Goal: Information Seeking & Learning: Compare options

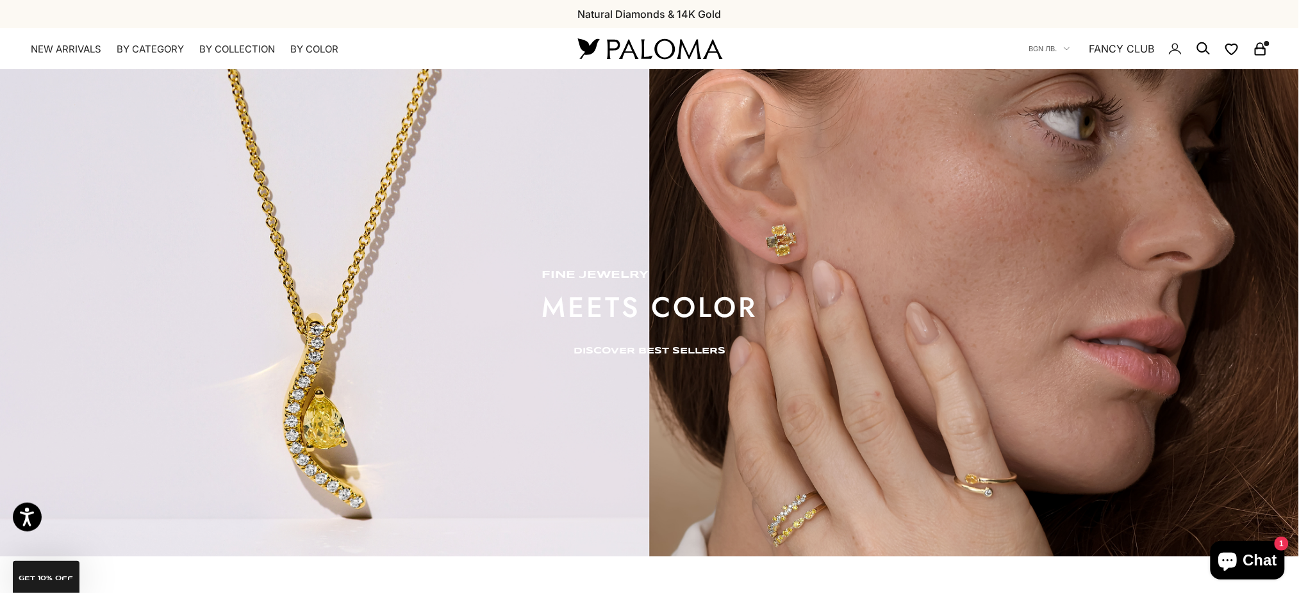
click at [712, 352] on link "DISCOVER BEST SELLERS" at bounding box center [650, 351] width 152 height 10
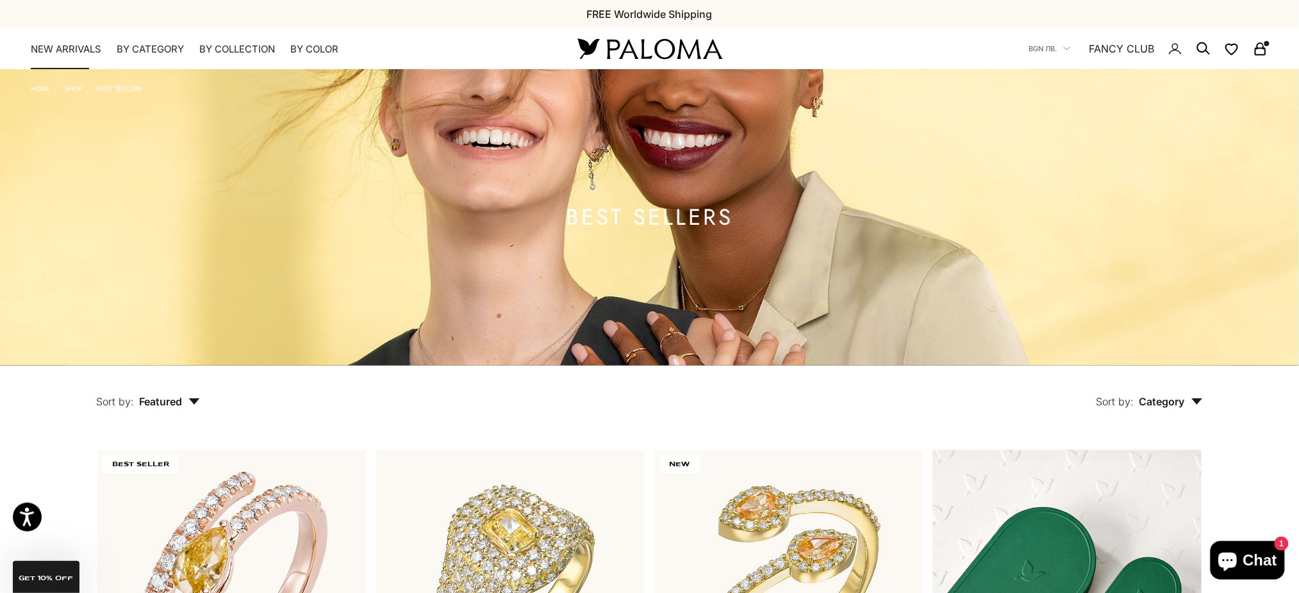
click at [74, 52] on link "NEW ARRIVALS" at bounding box center [66, 49] width 70 height 13
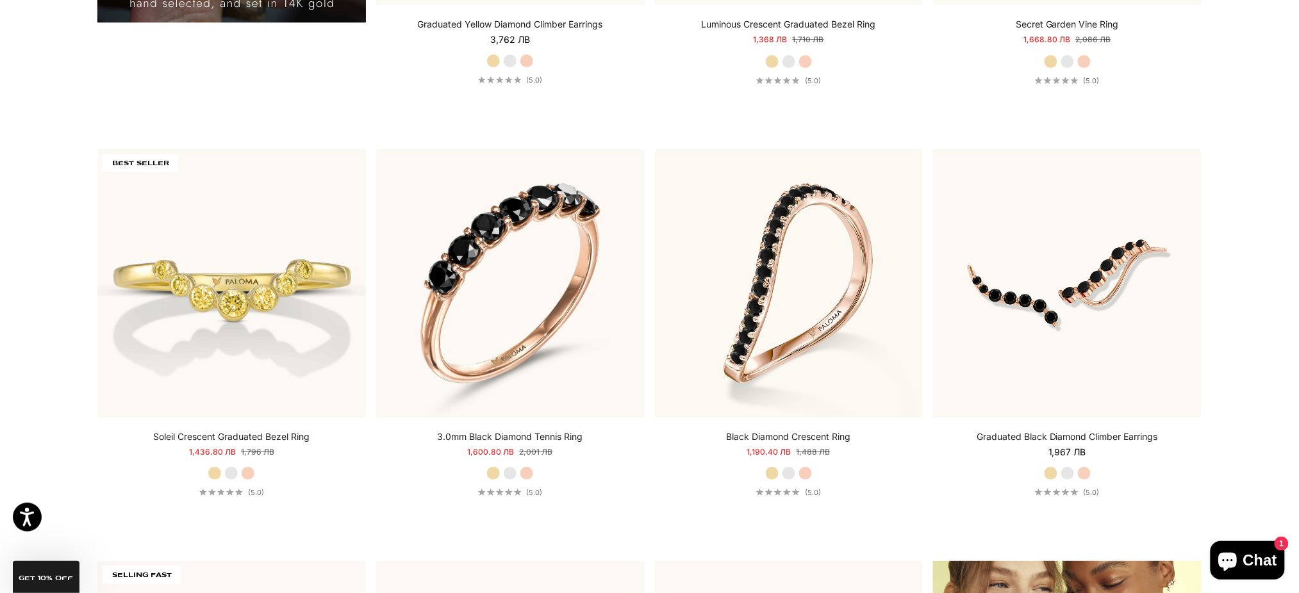
scroll to position [1623, 0]
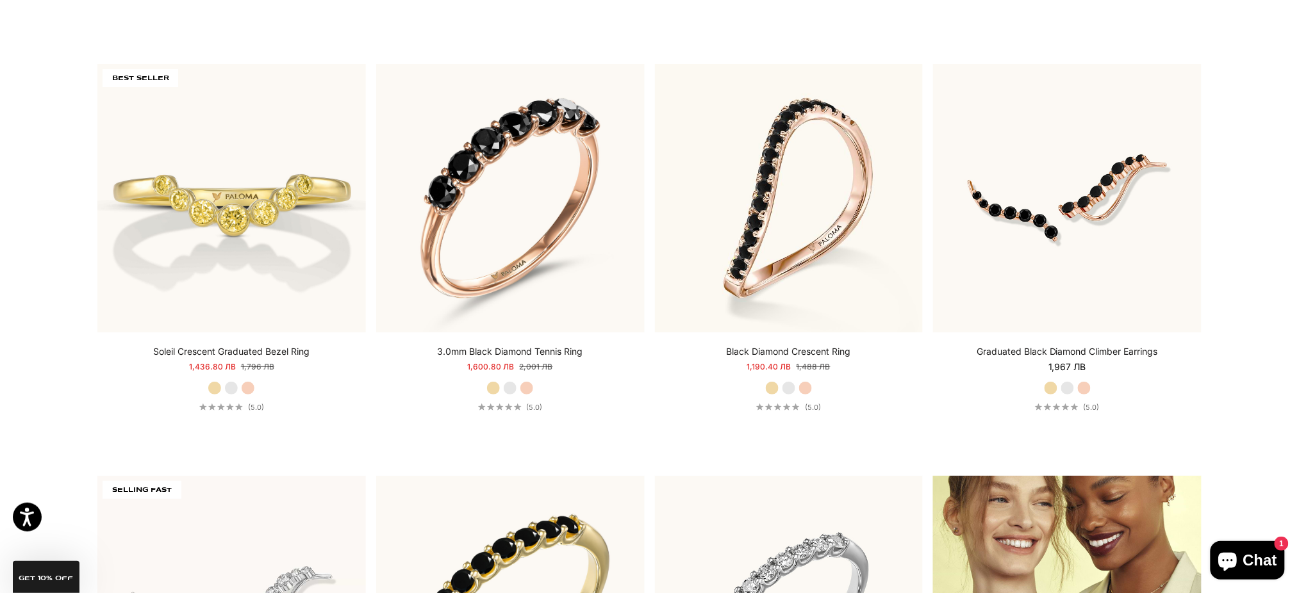
drag, startPoint x: 1266, startPoint y: 267, endPoint x: 1241, endPoint y: 136, distance: 132.5
click at [1241, 136] on section "Filter Sort by: Featured Sort by Featured Best selling Alphabetically, A-Z Alph…" at bounding box center [649, 437] width 1299 height 3389
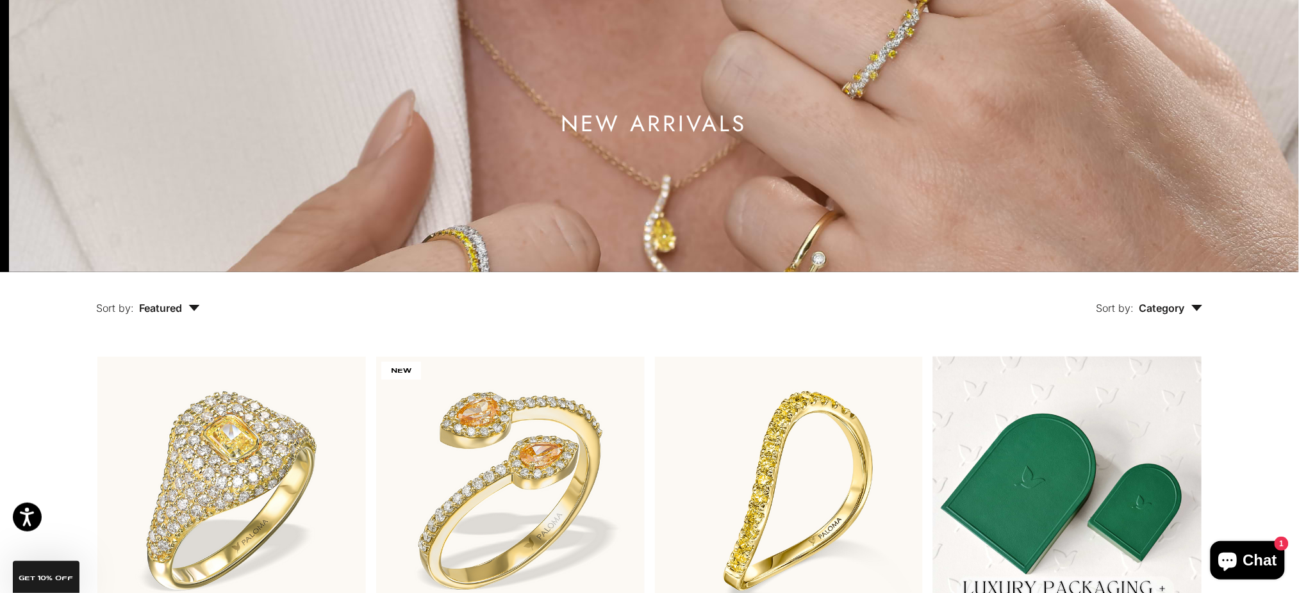
scroll to position [0, 0]
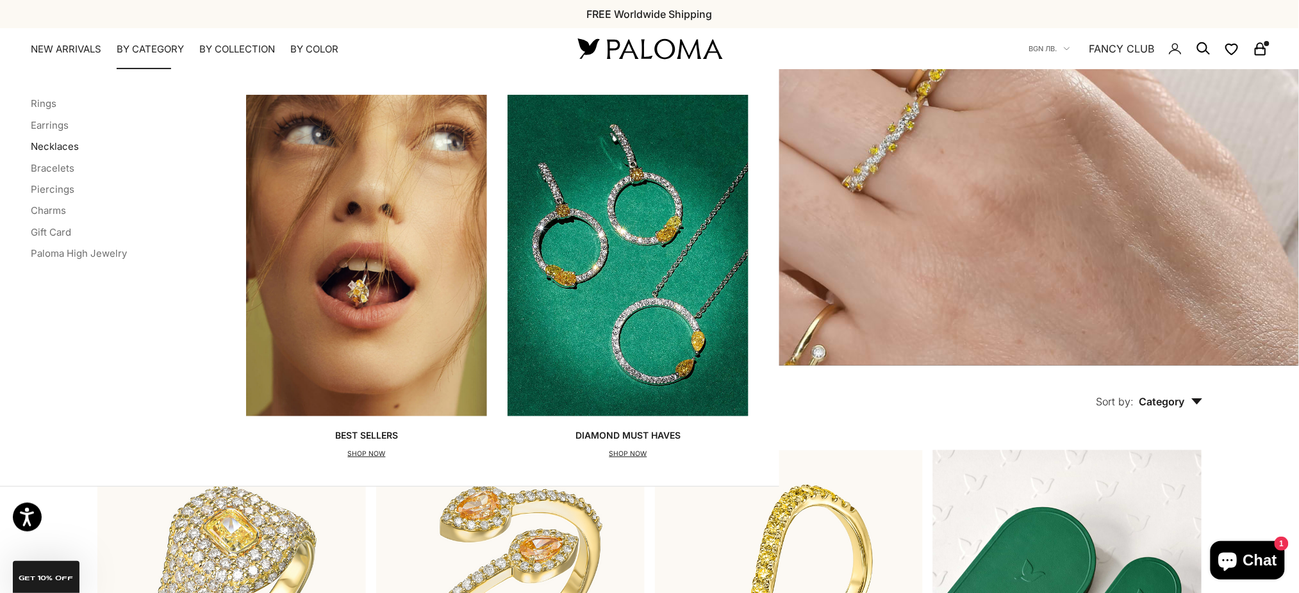
click at [55, 148] on link "Necklaces" at bounding box center [55, 146] width 48 height 12
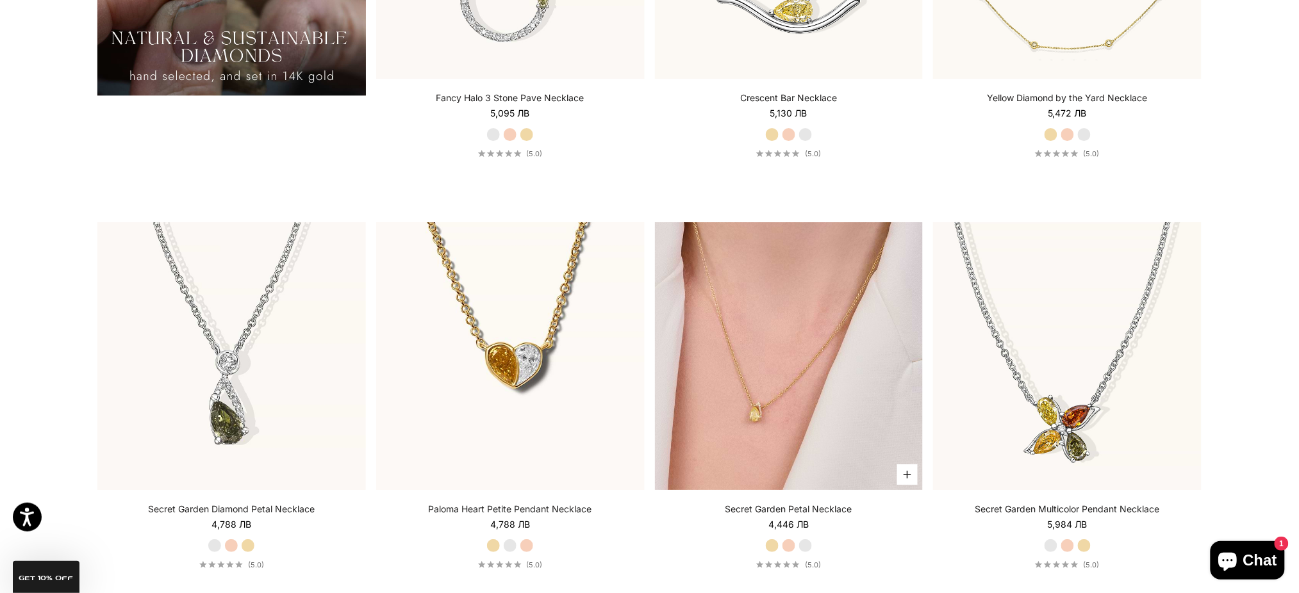
scroll to position [1452, 0]
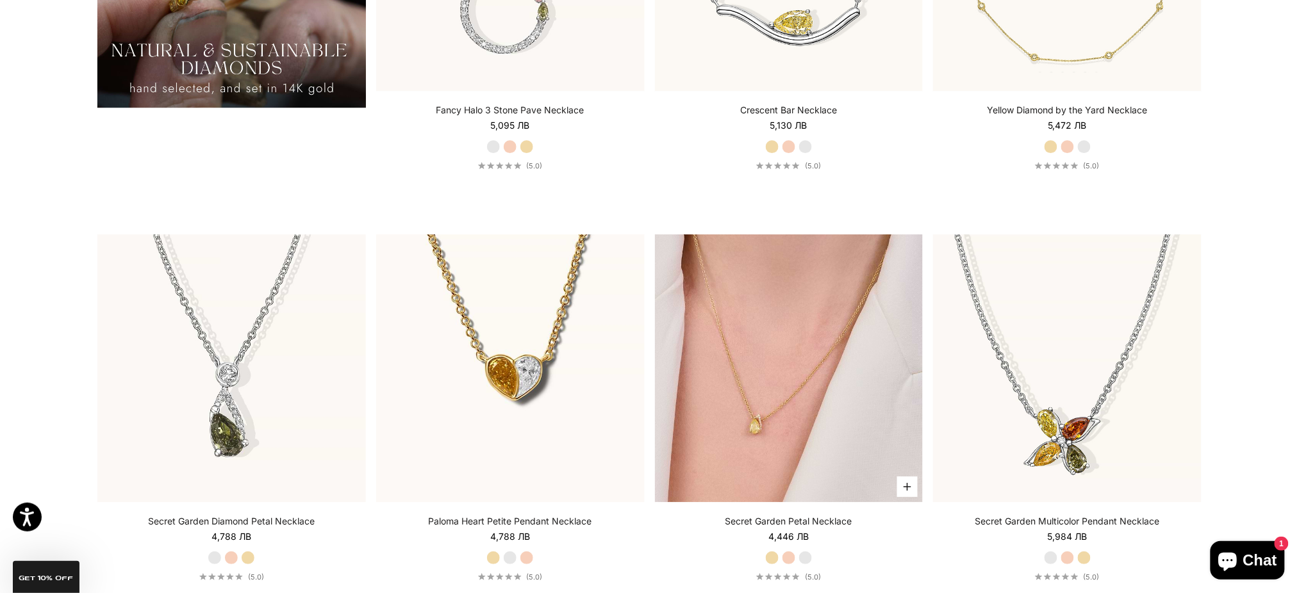
click at [773, 382] on img at bounding box center [789, 369] width 268 height 268
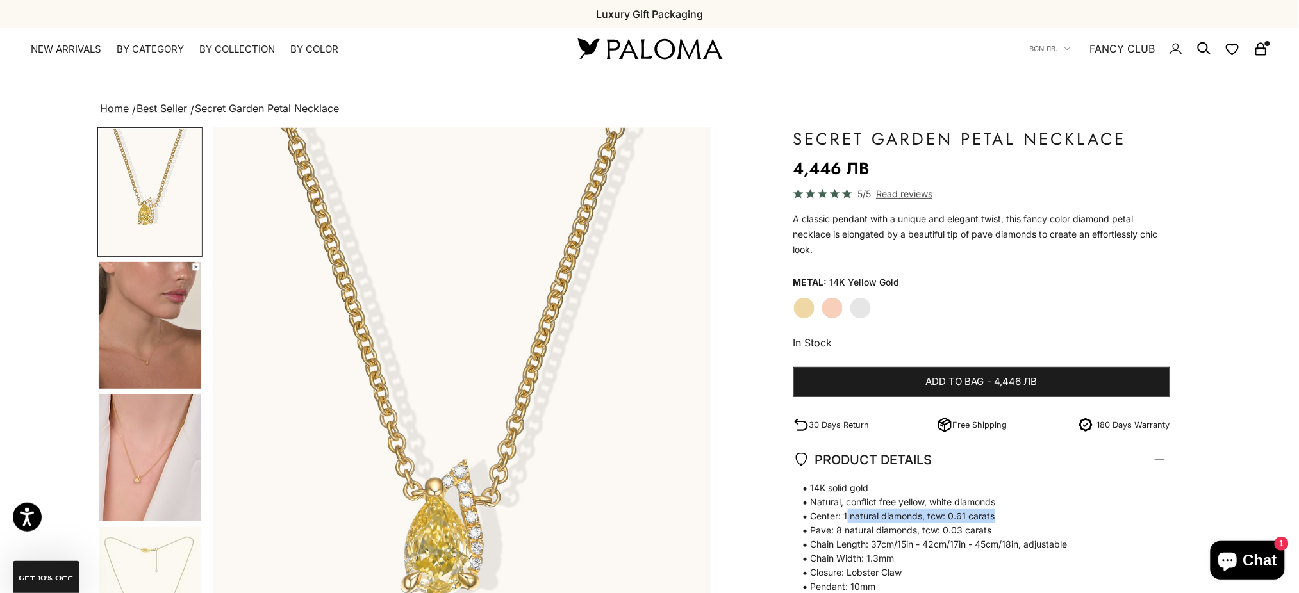
drag, startPoint x: 848, startPoint y: 518, endPoint x: 1034, endPoint y: 514, distance: 185.9
click at [1034, 513] on span "Center: 1 natural diamonds, tcw: 0.61 carats" at bounding box center [975, 516] width 364 height 14
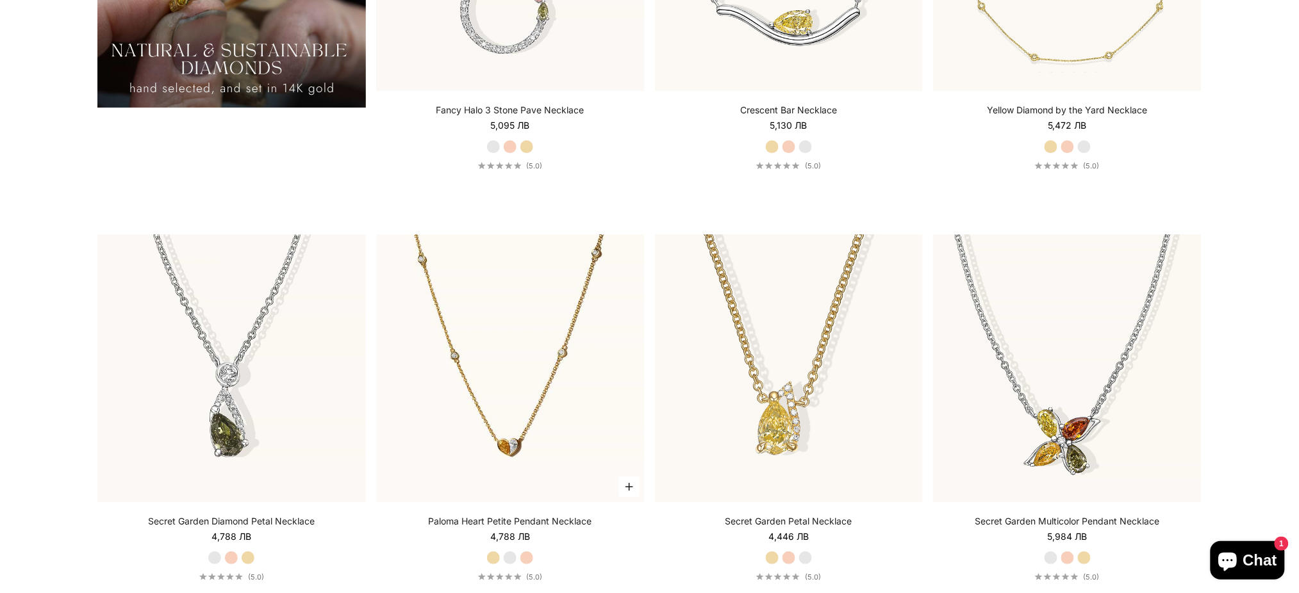
scroll to position [1452, 0]
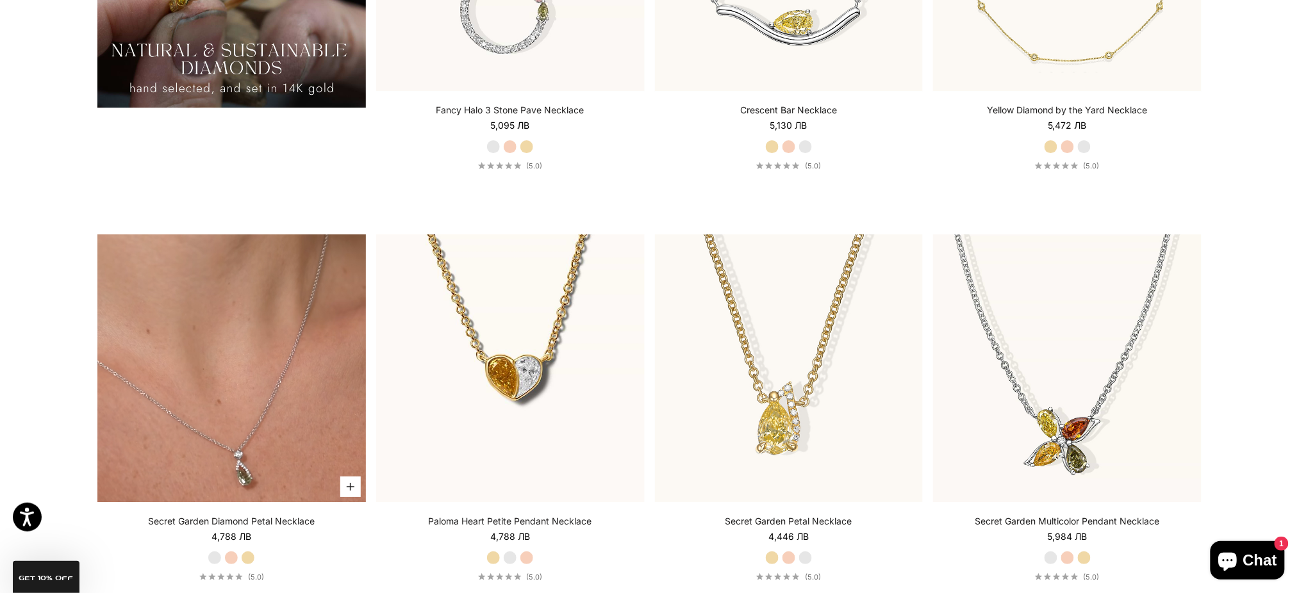
click at [242, 418] on video "#YellowGold\a#RoseGold\a#WhiteGold" at bounding box center [231, 369] width 268 height 268
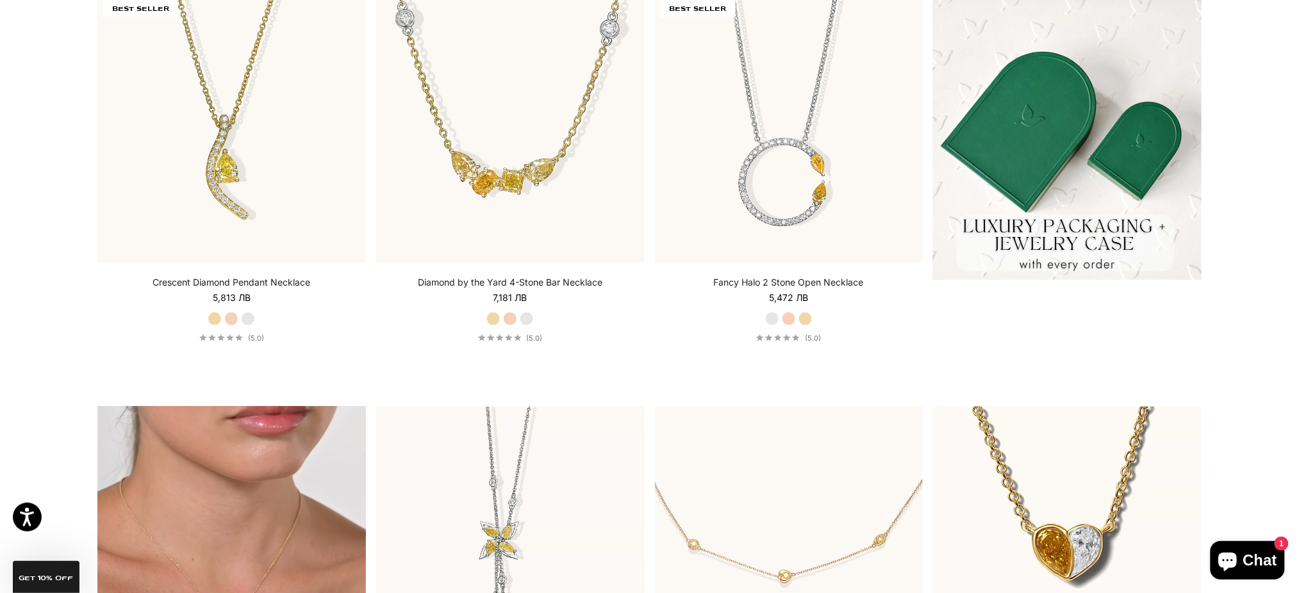
scroll to position [427, 0]
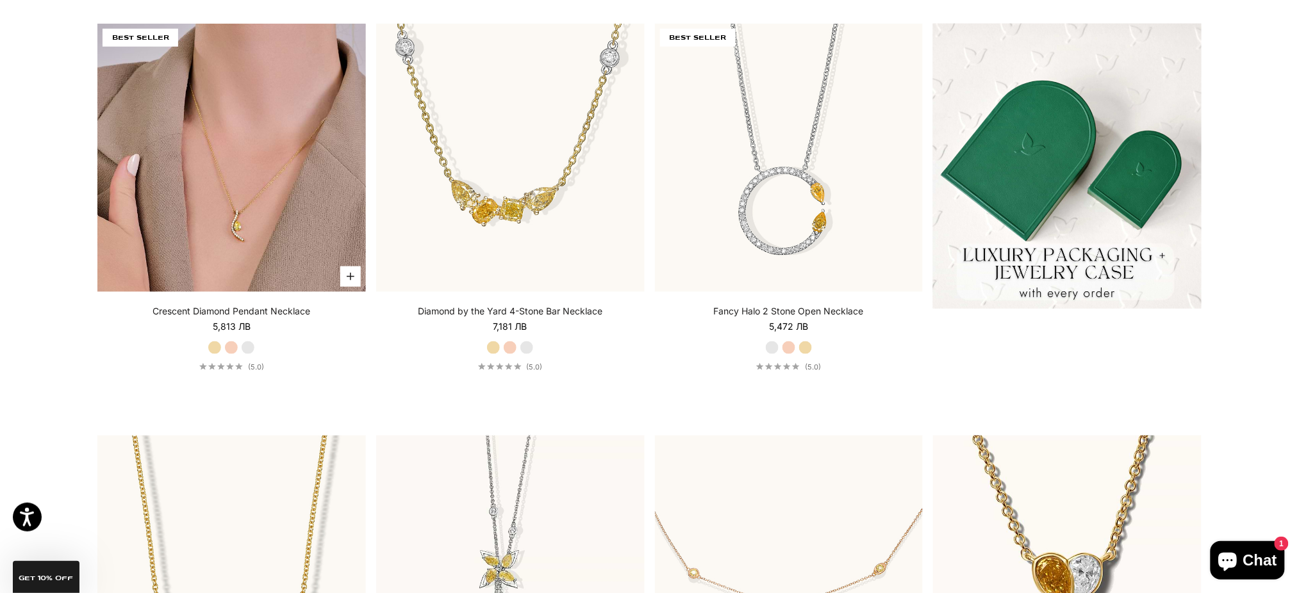
click at [245, 183] on img at bounding box center [231, 158] width 268 height 268
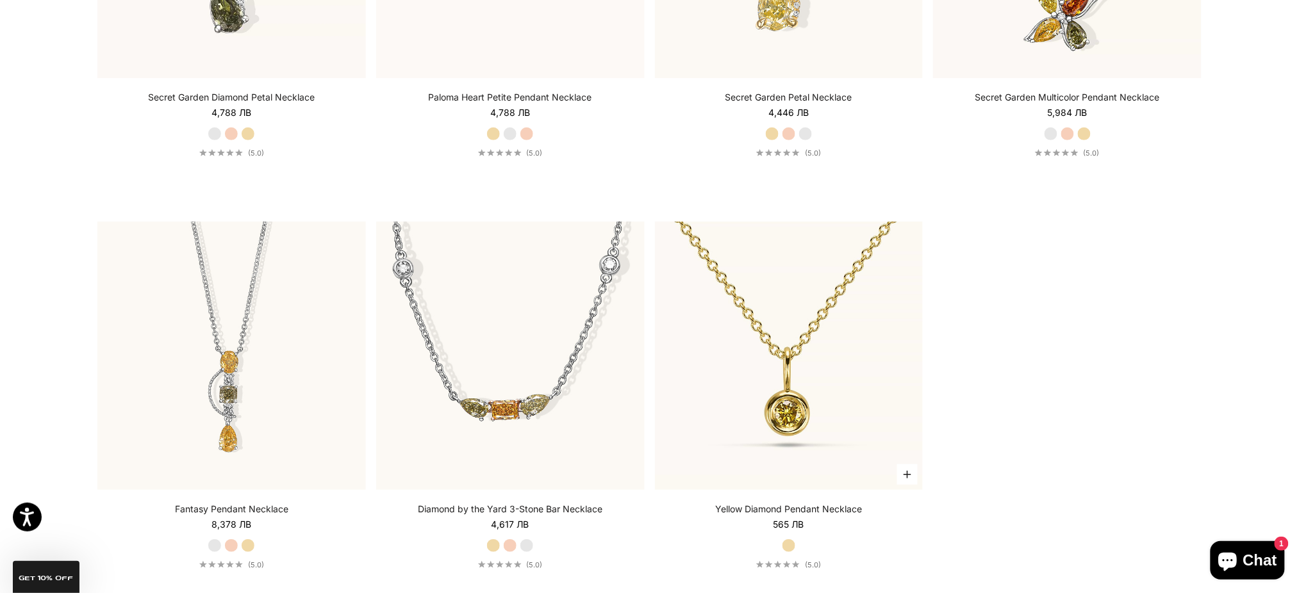
scroll to position [1879, 0]
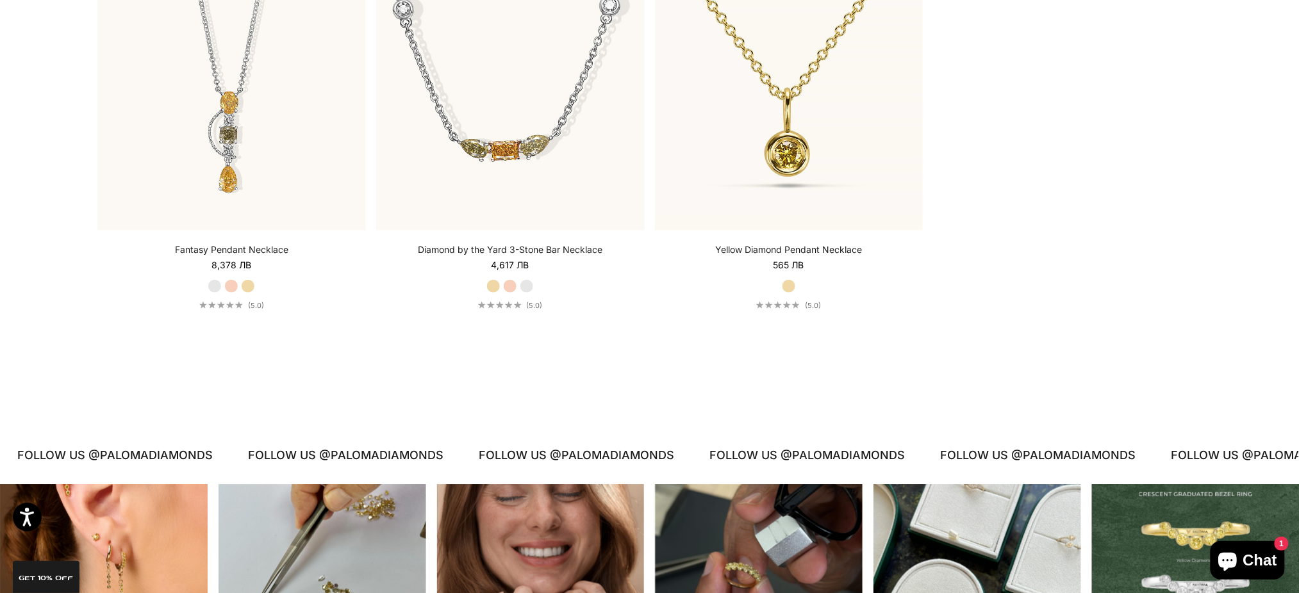
scroll to position [1623, 0]
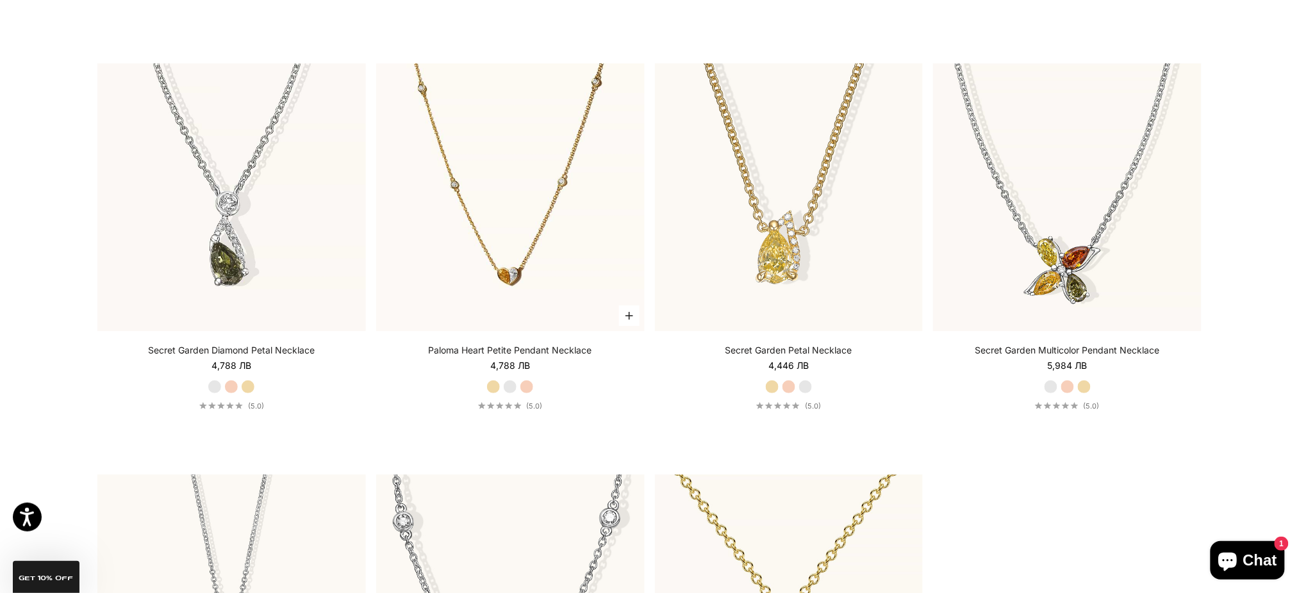
click at [527, 217] on img at bounding box center [510, 197] width 268 height 268
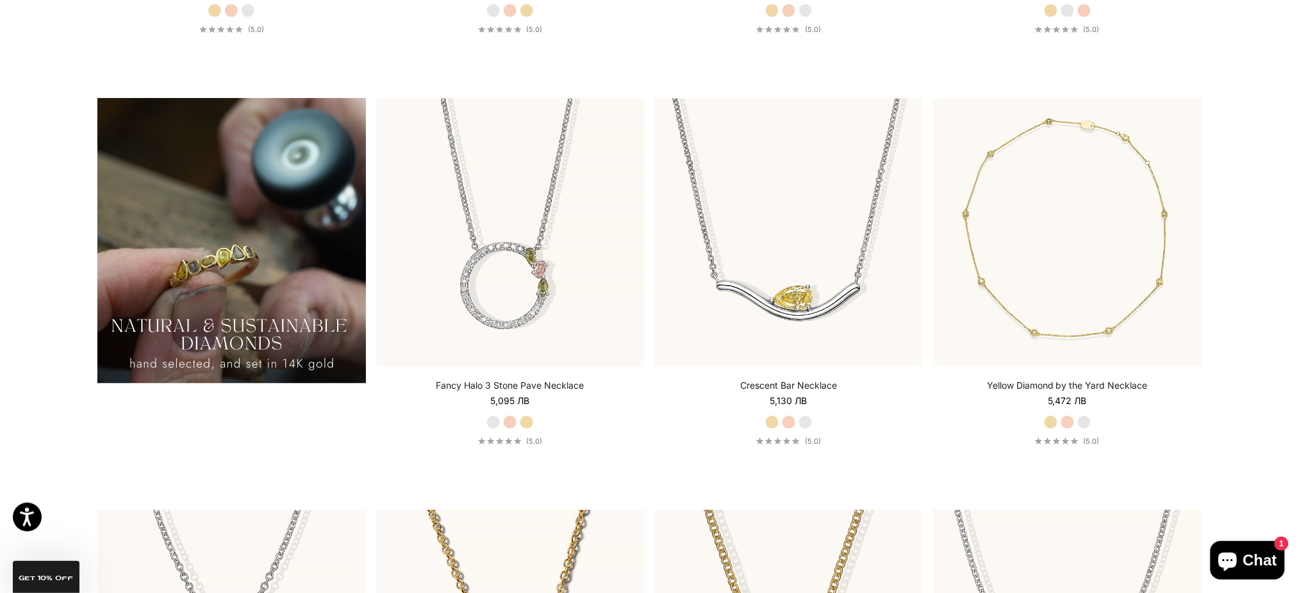
scroll to position [1110, 0]
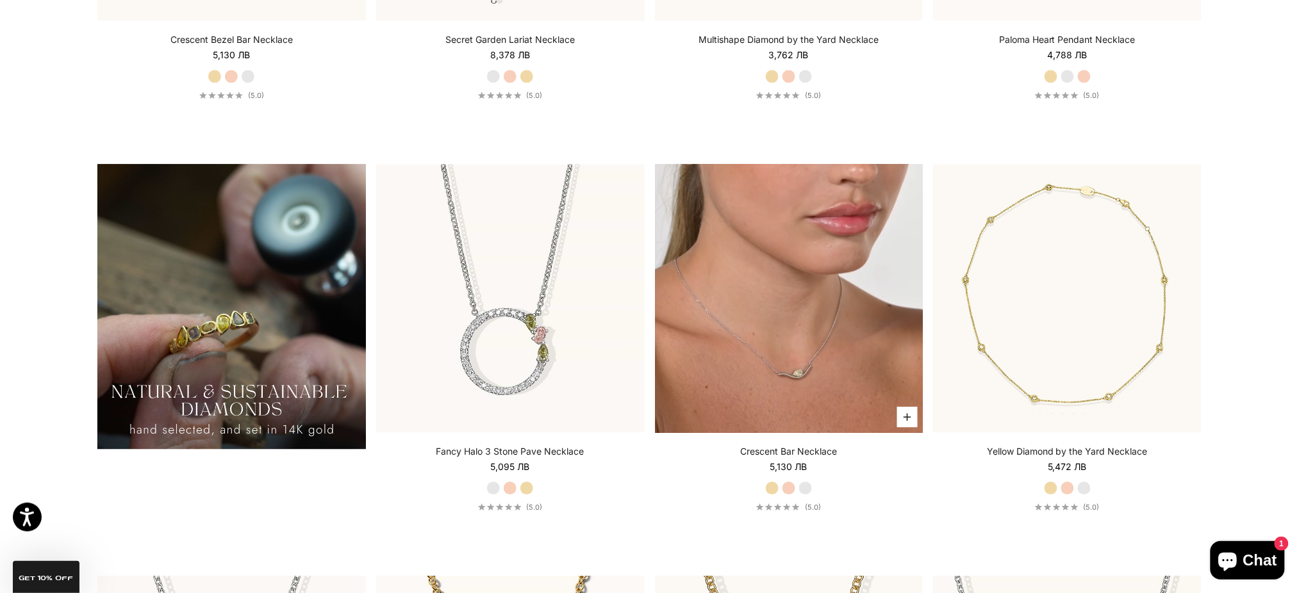
click at [763, 300] on video "#YellowGold\a#RoseGold\a#WhiteGold" at bounding box center [789, 298] width 268 height 268
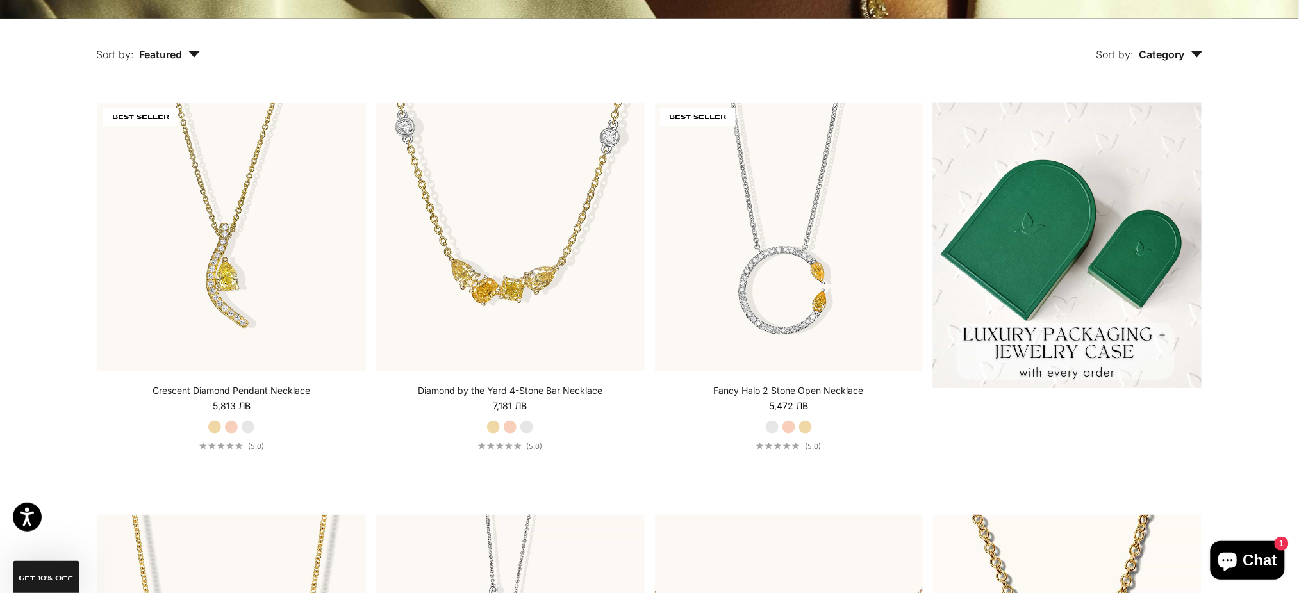
scroll to position [342, 0]
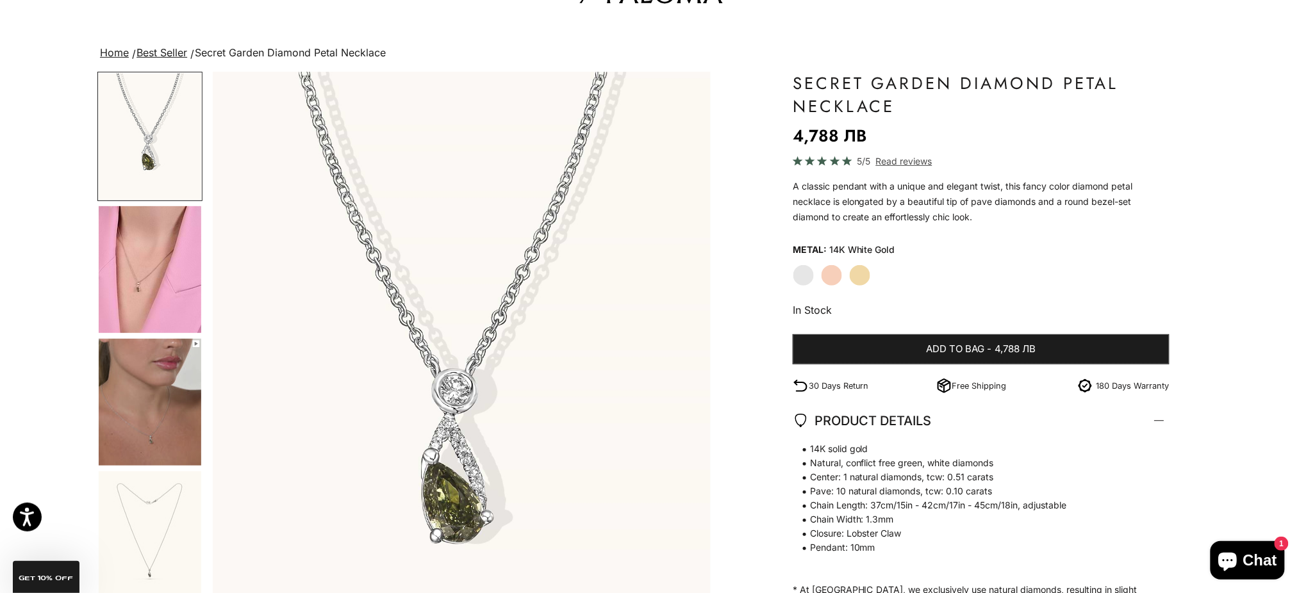
scroll to position [85, 0]
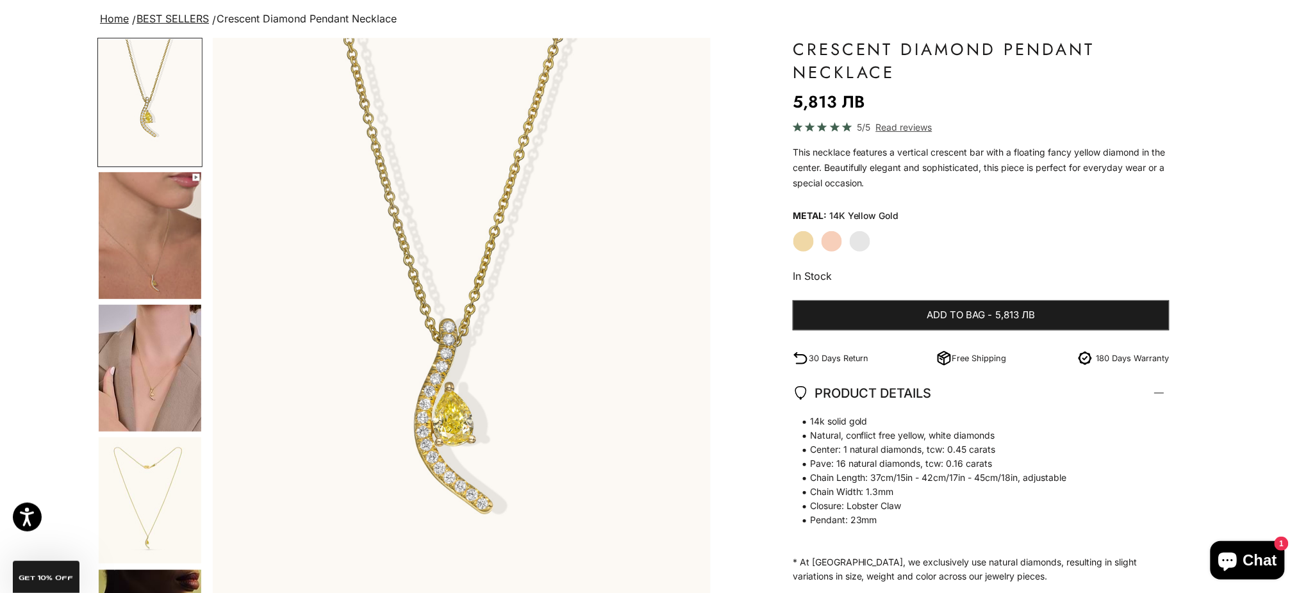
scroll to position [170, 0]
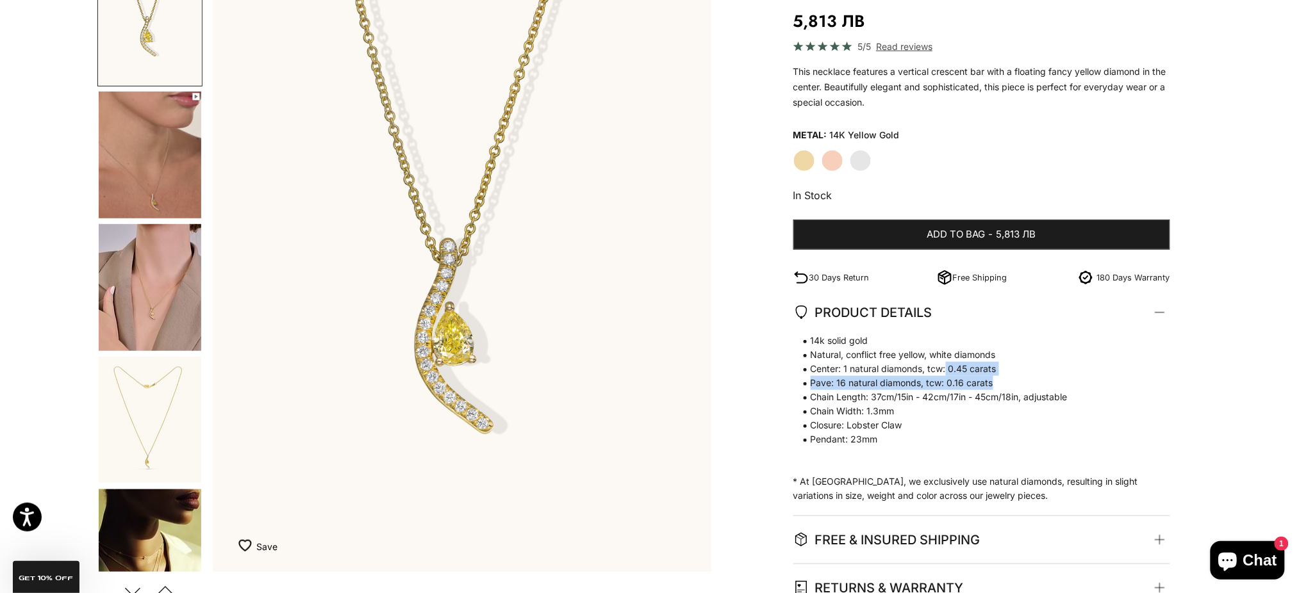
drag, startPoint x: 946, startPoint y: 373, endPoint x: 1000, endPoint y: 379, distance: 54.8
click at [1000, 379] on span "14k solid gold Natural, conflict free yellow, white diamonds Center: 1 natural …" at bounding box center [975, 390] width 364 height 113
click at [970, 420] on span "Closure: Lobster Claw" at bounding box center [975, 425] width 364 height 14
click at [148, 169] on img "Go to item 4" at bounding box center [150, 155] width 103 height 127
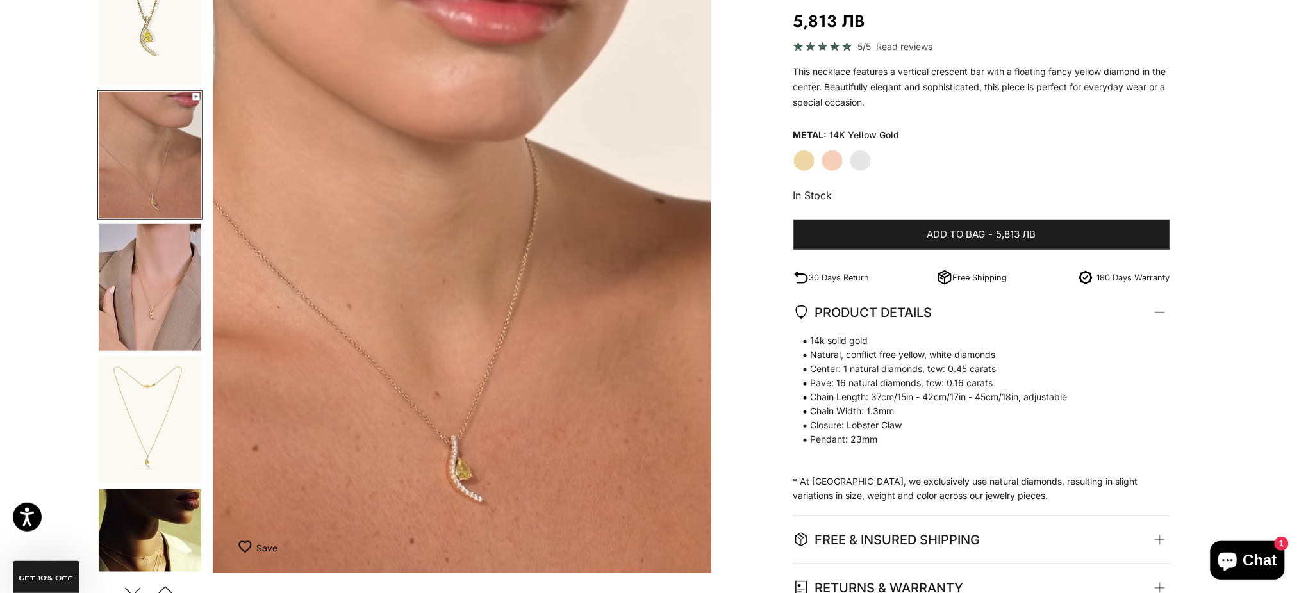
click at [158, 286] on img "Go to item 5" at bounding box center [150, 287] width 103 height 127
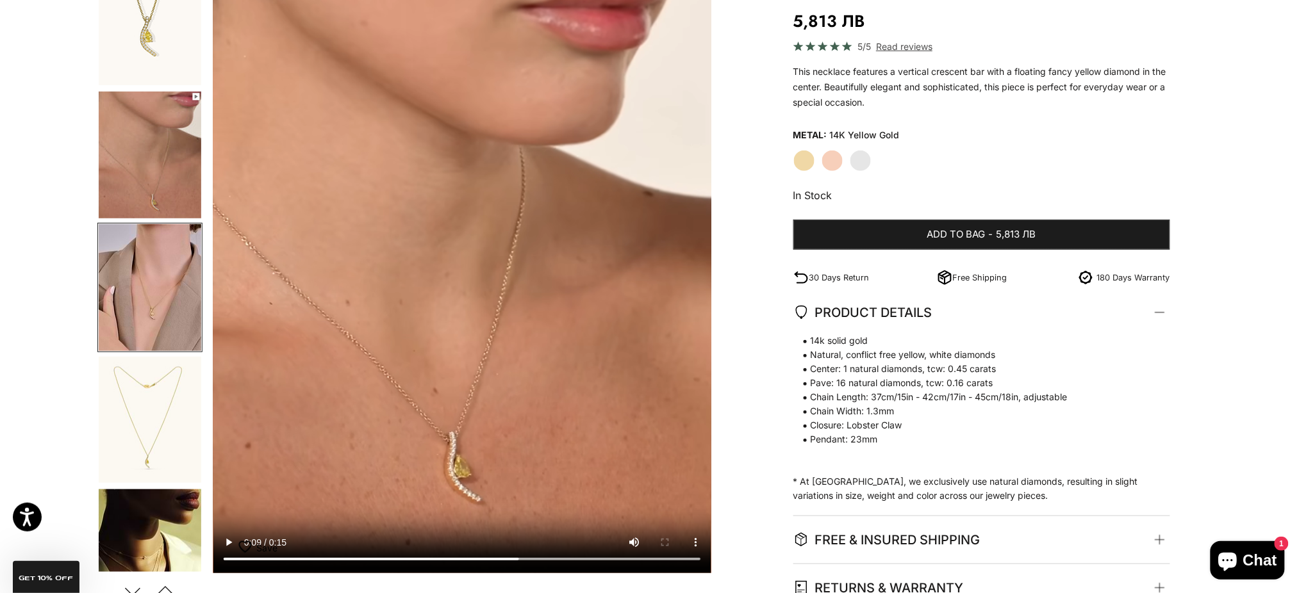
scroll to position [23, 0]
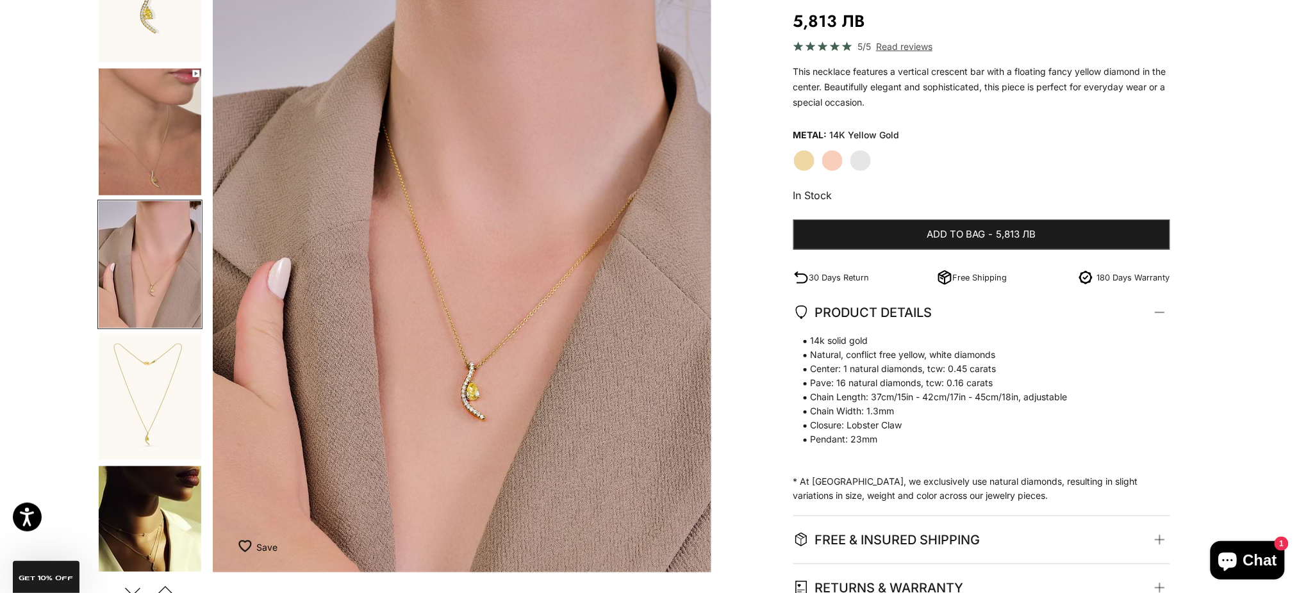
click at [164, 389] on img "Go to item 6" at bounding box center [150, 397] width 103 height 126
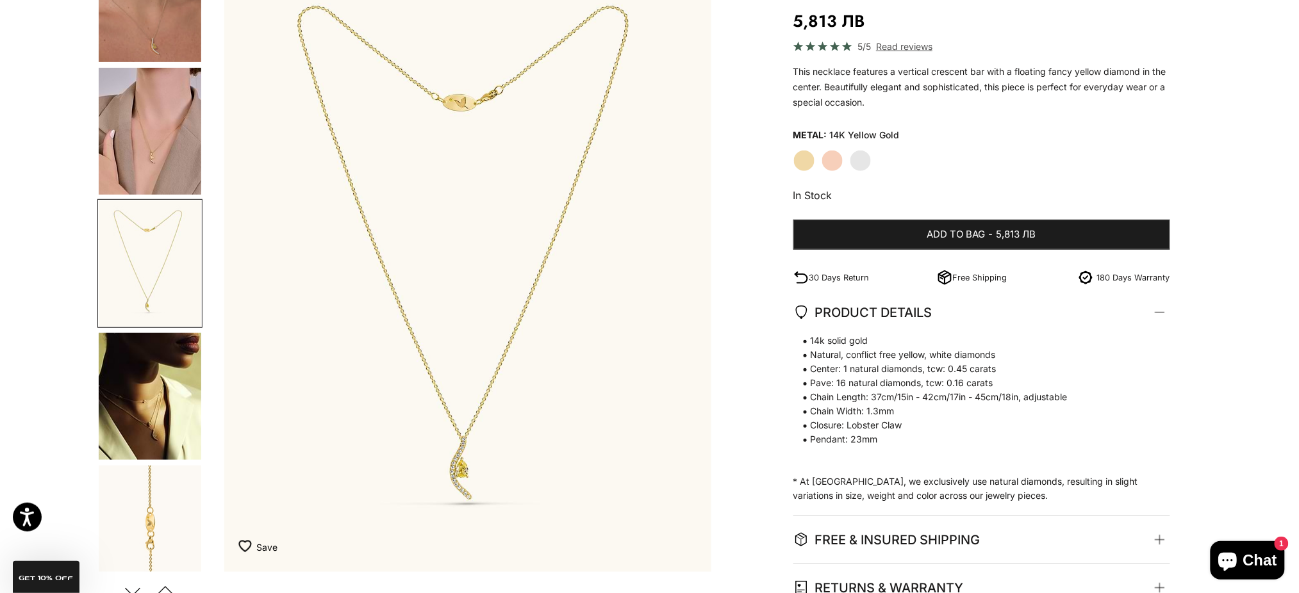
scroll to position [0, 1540]
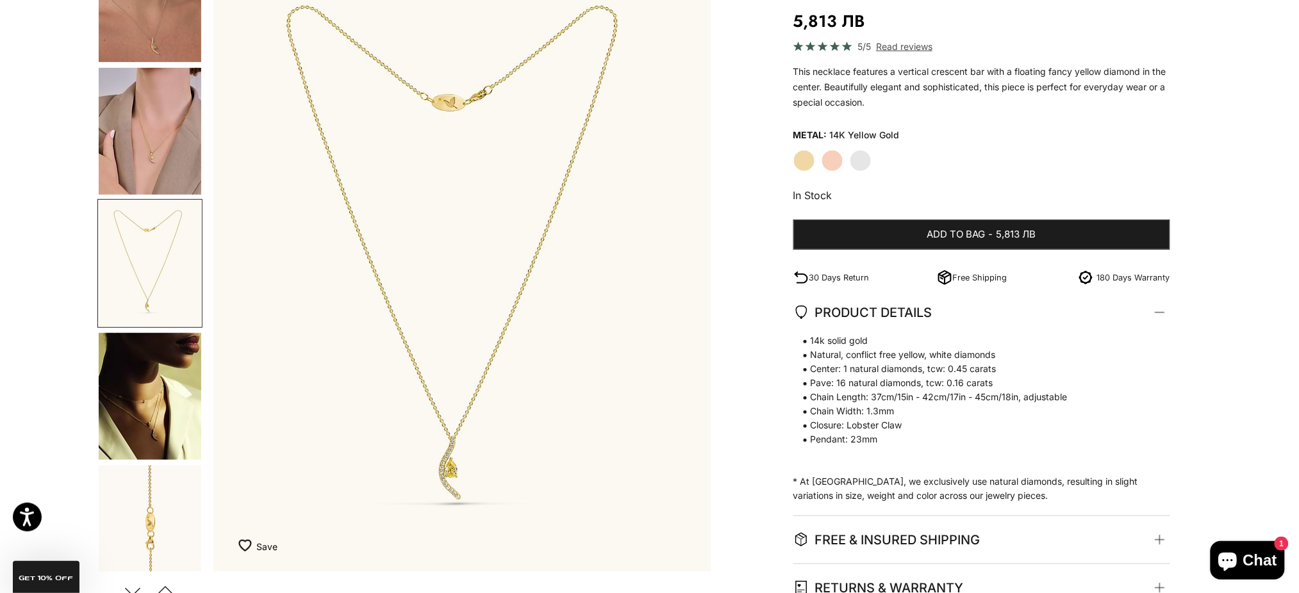
click at [150, 277] on img "Go to item 6" at bounding box center [150, 264] width 103 height 126
click at [145, 405] on img "Go to item 7" at bounding box center [150, 396] width 103 height 127
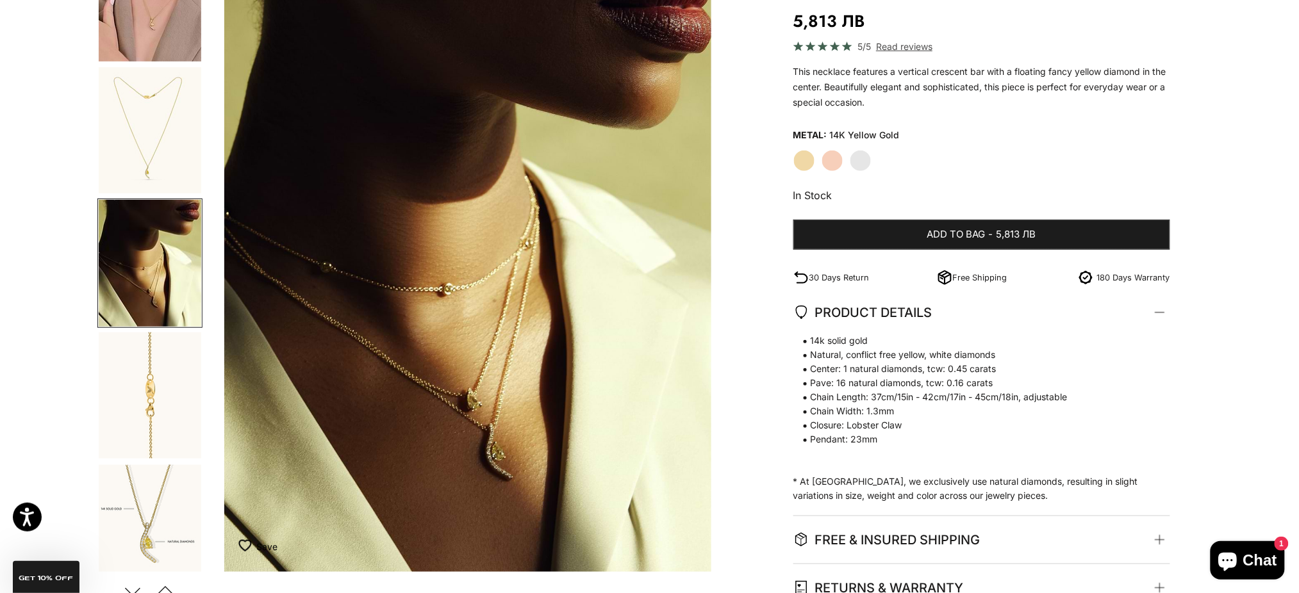
scroll to position [0, 2054]
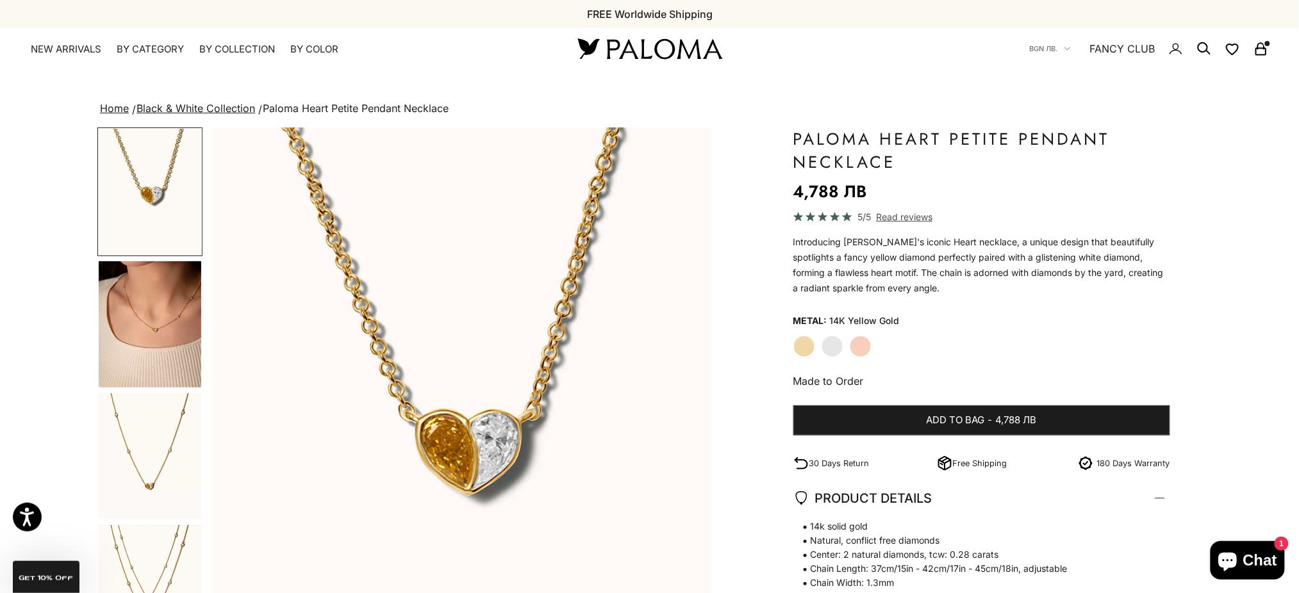
scroll to position [85, 0]
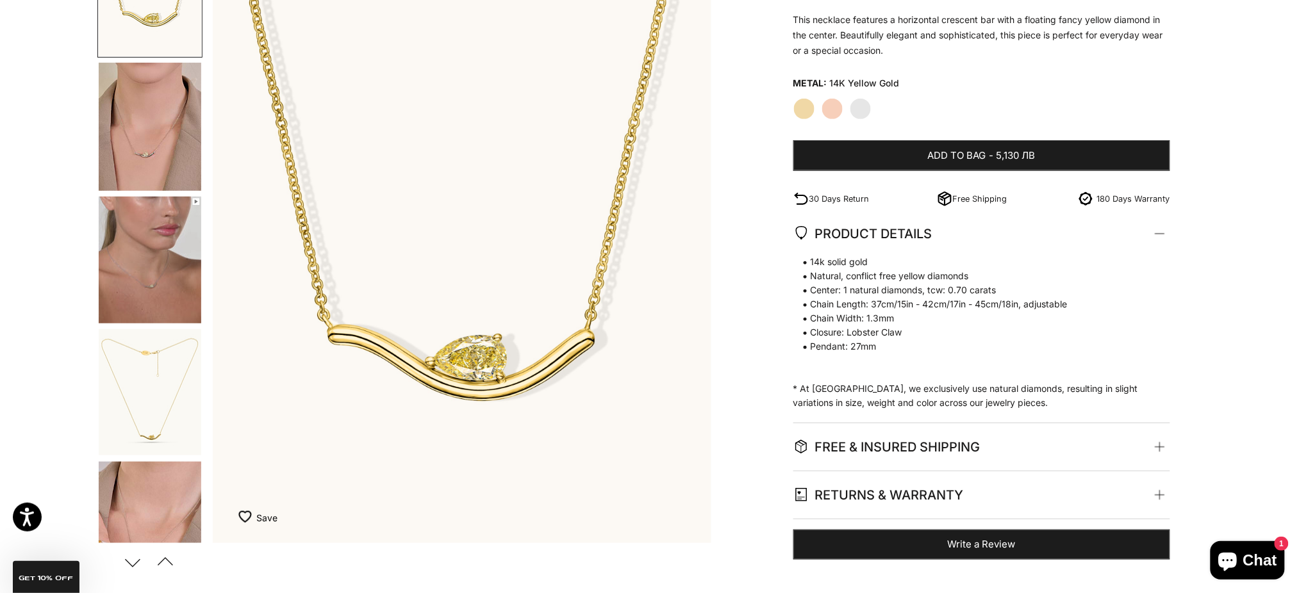
scroll to position [170, 0]
